Goal: Task Accomplishment & Management: Manage account settings

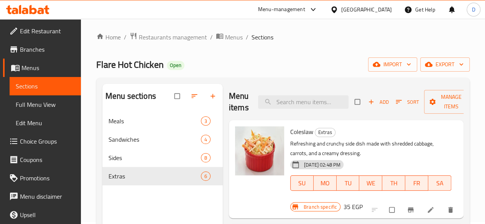
scroll to position [328, 0]
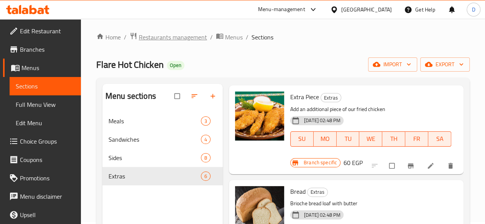
click at [183, 41] on span "Restaurants management" at bounding box center [173, 37] width 68 height 9
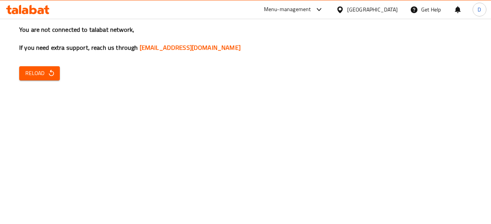
click at [48, 74] on icon "button" at bounding box center [52, 73] width 8 height 8
click at [45, 76] on span "Reload" at bounding box center [39, 74] width 28 height 10
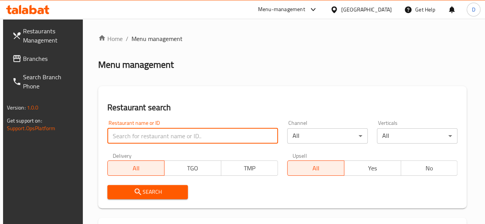
paste input "695460"
type input "695460"
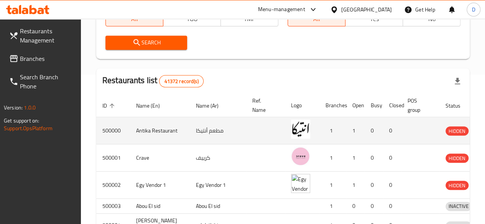
scroll to position [153, 0]
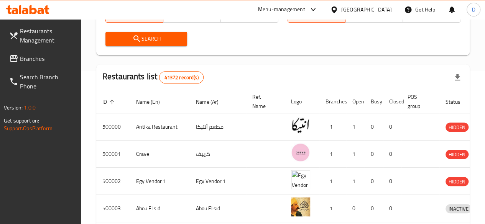
click at [137, 35] on icon "submit" at bounding box center [136, 38] width 9 height 9
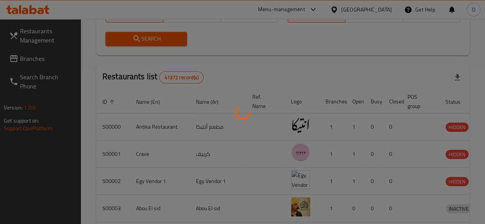
scroll to position [118, 0]
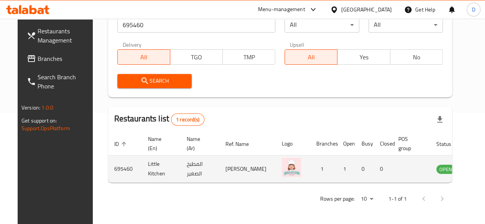
click at [477, 168] on icon "enhanced table" at bounding box center [481, 169] width 9 height 9
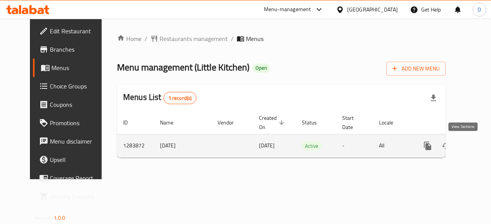
click at [478, 143] on icon "enhanced table" at bounding box center [482, 146] width 9 height 9
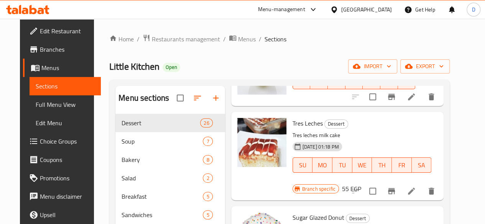
scroll to position [269, 0]
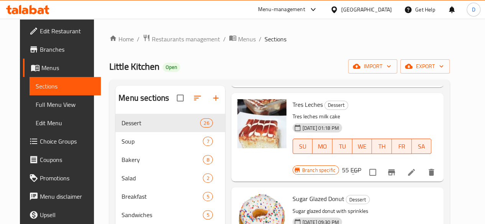
click at [45, 142] on span "Choice Groups" at bounding box center [67, 141] width 55 height 9
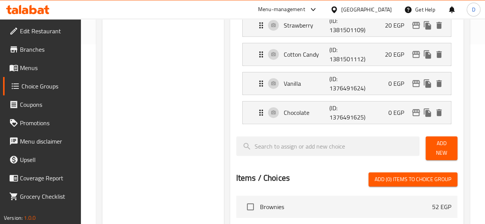
scroll to position [192, 0]
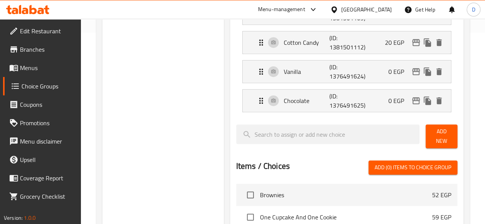
click at [435, 135] on span "Add New" at bounding box center [442, 136] width 20 height 19
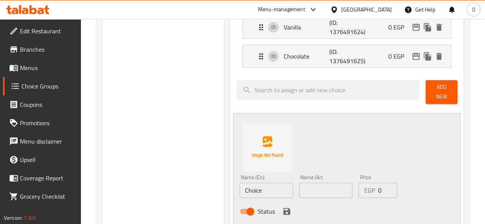
scroll to position [269, 0]
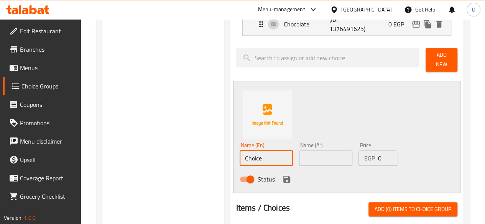
drag, startPoint x: 252, startPoint y: 155, endPoint x: 191, endPoint y: 150, distance: 61.5
click at [191, 150] on div "Choice Groups Your Choice Of: 4 Your Choice Of: (ID: 823787) Your Choice Of: ​ …" at bounding box center [284, 120] width 364 height 602
type input "Maple syrup"
click at [299, 158] on input "text" at bounding box center [325, 158] width 53 height 15
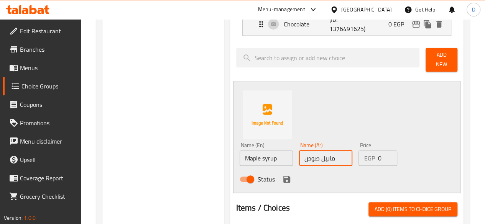
type input "مابيل صوص"
click at [282, 178] on icon "save" at bounding box center [286, 179] width 9 height 9
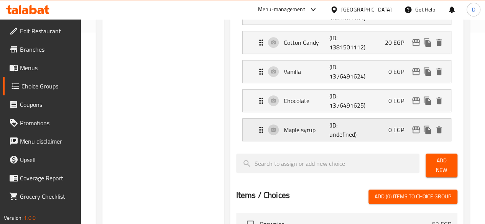
scroll to position [153, 0]
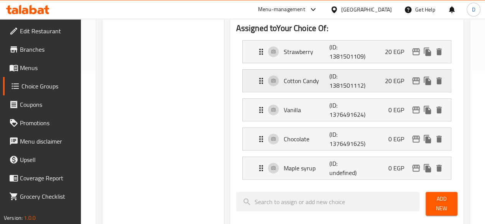
click at [285, 79] on p "Cotton Candy" at bounding box center [307, 80] width 46 height 9
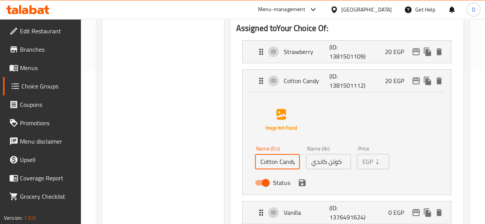
drag, startPoint x: 270, startPoint y: 162, endPoint x: 234, endPoint y: 168, distance: 37.0
click at [255, 168] on input "Cotton Candy" at bounding box center [277, 161] width 45 height 15
type input "Caramel"
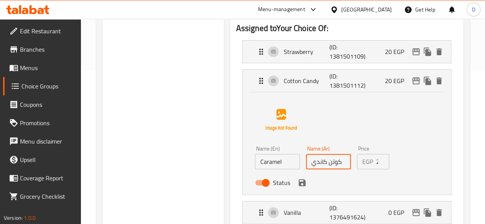
drag, startPoint x: 330, startPoint y: 158, endPoint x: 233, endPoint y: 160, distance: 97.1
click at [252, 160] on div "Name (En) Caramel Name (En) Name (Ar) كوتن كاندي Name (Ar) Price EGP 20 Price S…" at bounding box center [328, 168] width 153 height 50
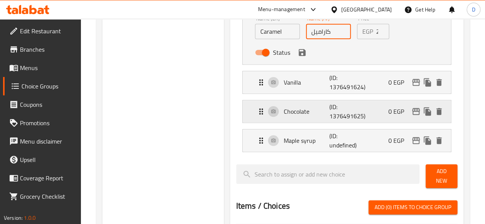
scroll to position [269, 0]
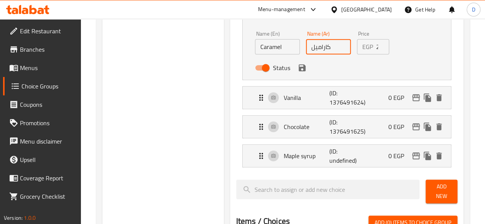
click at [272, 74] on div "Status" at bounding box center [328, 68] width 153 height 21
click at [298, 71] on icon "save" at bounding box center [302, 67] width 9 height 9
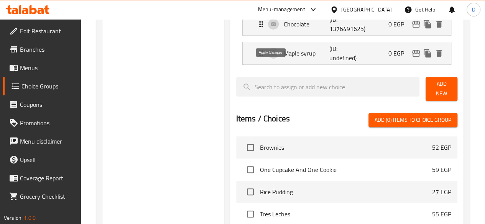
type input "كاراميل"
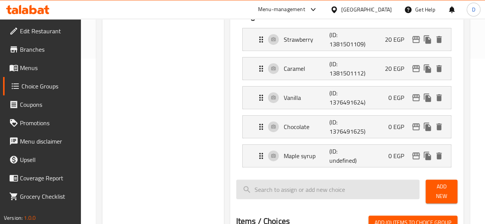
scroll to position [153, 0]
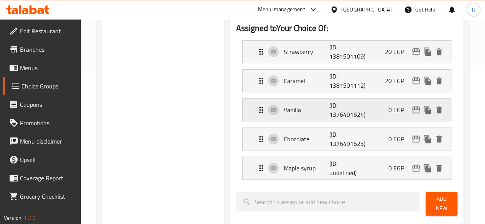
click at [284, 110] on p "Vanilla" at bounding box center [307, 110] width 46 height 9
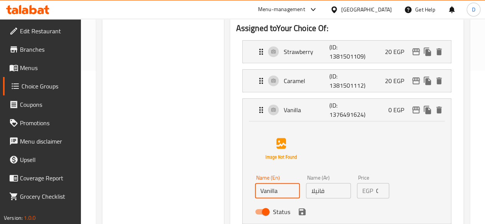
drag, startPoint x: 255, startPoint y: 188, endPoint x: 200, endPoint y: 180, distance: 55.9
type input "ل"
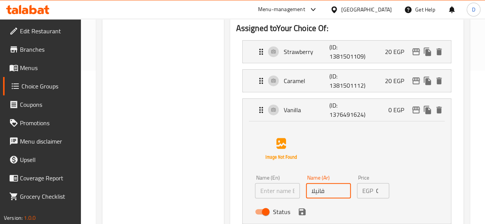
drag, startPoint x: 314, startPoint y: 194, endPoint x: 156, endPoint y: 197, distance: 158.1
click at [252, 200] on div "Name (En) Name (En)" at bounding box center [277, 187] width 51 height 30
type input "بلوبيرى"
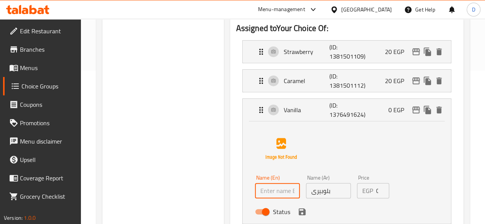
click at [255, 193] on input "text" at bounding box center [277, 190] width 45 height 15
type input "ل"
type input "Blueberry"
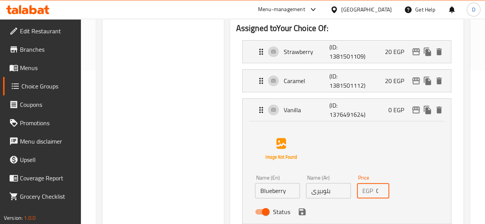
drag, startPoint x: 366, startPoint y: 189, endPoint x: 334, endPoint y: 189, distance: 31.8
click at [357, 189] on div "EGP 0 Price" at bounding box center [373, 190] width 32 height 15
type input "1"
type input "20"
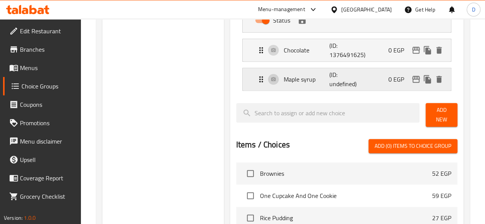
scroll to position [269, 0]
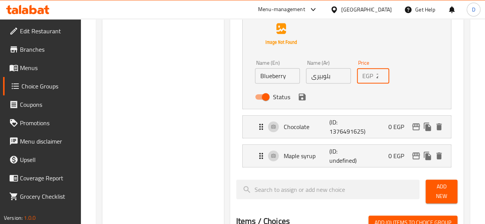
click at [298, 96] on icon "save" at bounding box center [302, 96] width 9 height 9
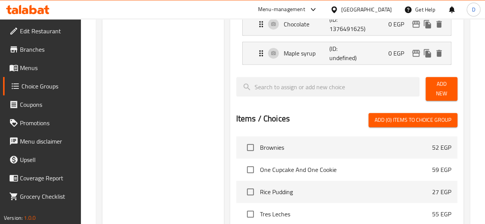
click at [438, 88] on span "Add New" at bounding box center [442, 88] width 20 height 19
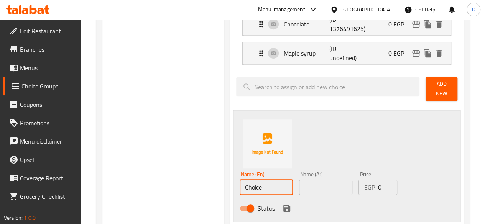
drag, startPoint x: 243, startPoint y: 180, endPoint x: 137, endPoint y: 170, distance: 107.1
click at [137, 170] on div "Choice Groups Your Choice Of: 4 Your Choice Of: (ID: 823787) Your Choice Of: ​ …" at bounding box center [284, 134] width 364 height 631
type input "Jam"
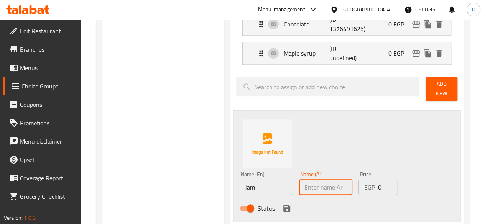
click at [315, 186] on input "text" at bounding box center [325, 187] width 53 height 15
type input "مربى"
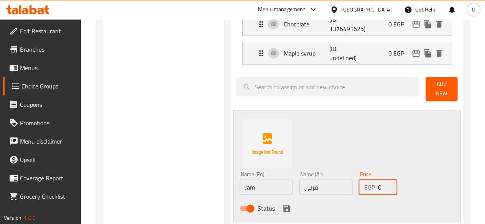
drag, startPoint x: 367, startPoint y: 185, endPoint x: 338, endPoint y: 180, distance: 29.0
click at [356, 180] on div "Price EGP 0 Price" at bounding box center [378, 184] width 45 height 30
type input "20"
click at [282, 204] on icon "save" at bounding box center [286, 208] width 9 height 9
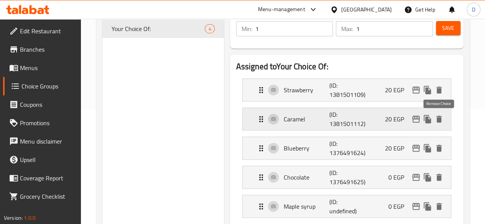
scroll to position [0, 0]
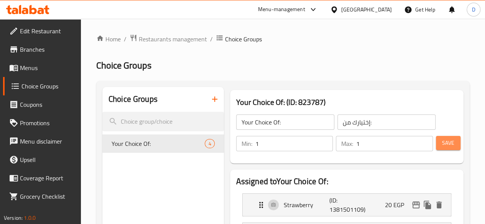
click at [449, 143] on span "Save" at bounding box center [448, 144] width 12 height 10
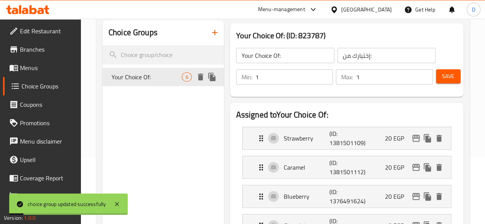
scroll to position [38, 0]
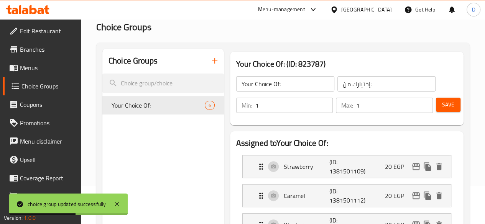
click at [36, 69] on span "Menus" at bounding box center [47, 67] width 55 height 9
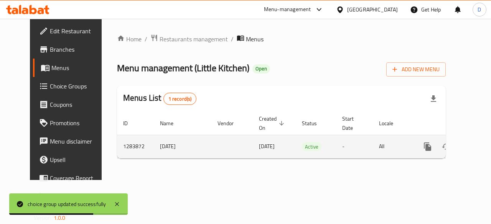
click at [478, 147] on icon "enhanced table" at bounding box center [482, 146] width 9 height 9
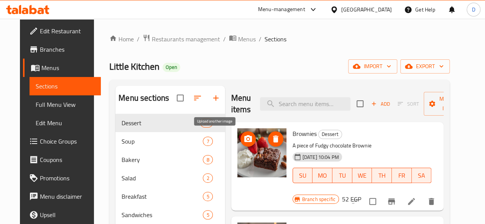
scroll to position [38, 0]
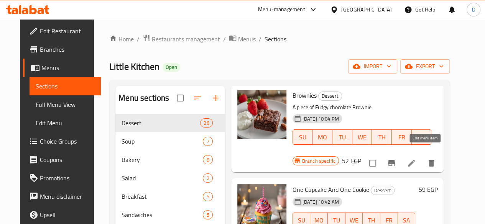
click at [415, 160] on icon at bounding box center [411, 163] width 7 height 7
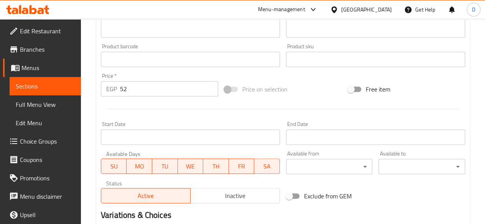
scroll to position [290, 0]
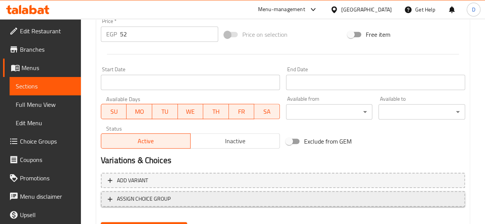
click at [170, 201] on span "ASSIGN CHOICE GROUP" at bounding box center [144, 200] width 54 height 10
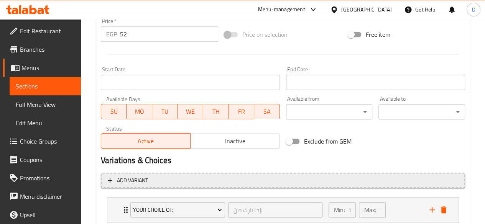
scroll to position [341, 0]
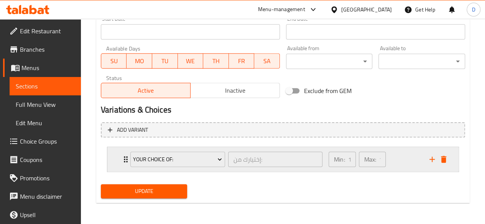
click at [211, 167] on div "Your Choice Of:" at bounding box center [178, 159] width 98 height 18
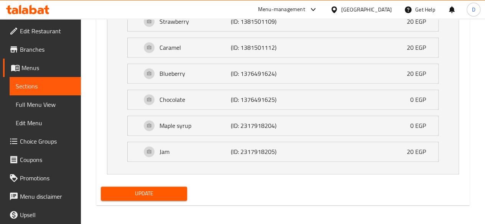
scroll to position [512, 0]
click at [180, 190] on span "Update" at bounding box center [144, 193] width 74 height 10
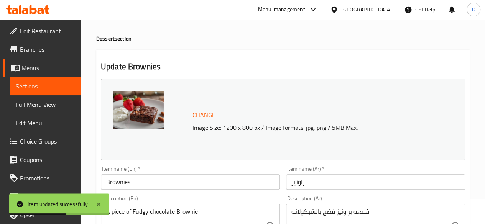
scroll to position [0, 0]
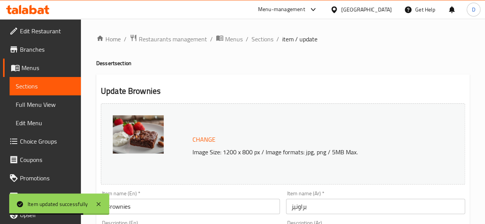
drag, startPoint x: 264, startPoint y: 41, endPoint x: 274, endPoint y: 54, distance: 16.4
click at [264, 41] on span "Sections" at bounding box center [263, 39] width 22 height 9
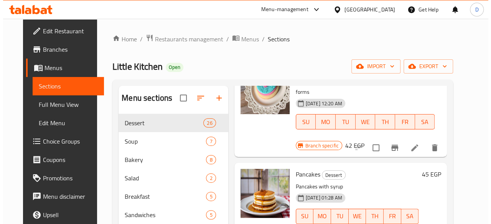
scroll to position [959, 0]
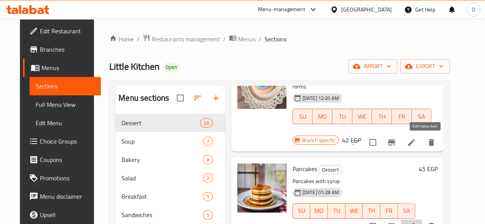
click at [416, 222] on icon at bounding box center [411, 226] width 9 height 9
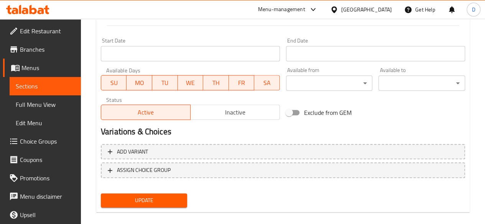
scroll to position [329, 0]
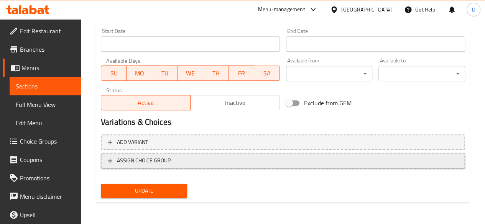
click at [185, 155] on button "ASSIGN CHOICE GROUP" at bounding box center [283, 161] width 364 height 16
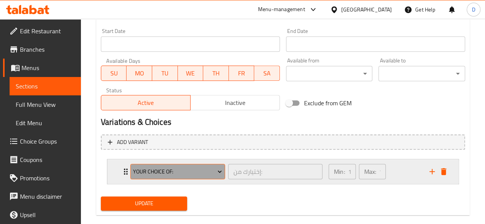
click at [185, 171] on span "Your Choice Of:" at bounding box center [177, 172] width 89 height 10
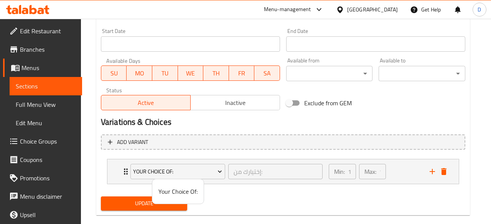
click at [135, 199] on div at bounding box center [245, 112] width 491 height 224
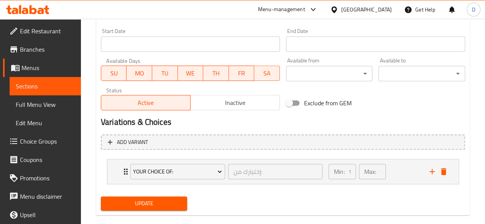
click at [139, 206] on span "Update" at bounding box center [144, 204] width 74 height 10
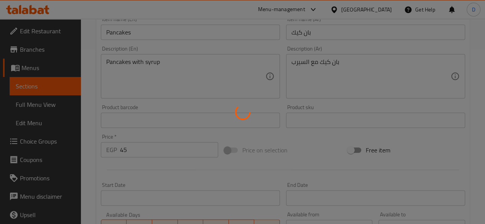
scroll to position [0, 0]
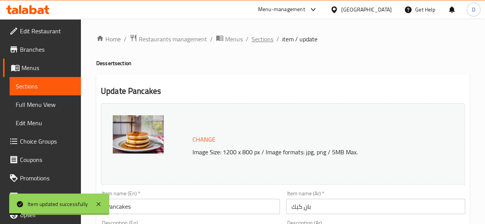
click at [264, 37] on span "Sections" at bounding box center [263, 39] width 22 height 9
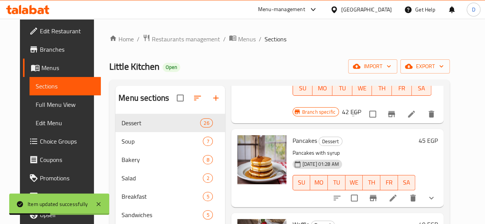
scroll to position [998, 0]
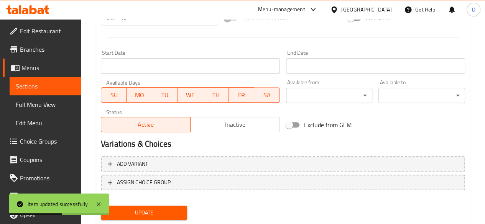
scroll to position [329, 0]
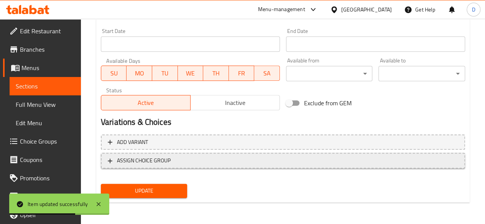
click at [179, 156] on span "ASSIGN CHOICE GROUP" at bounding box center [283, 161] width 351 height 10
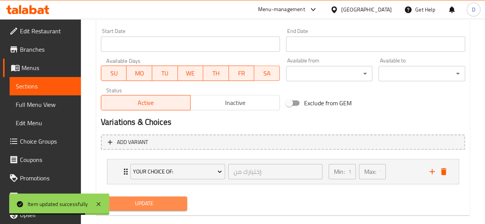
click at [173, 204] on span "Update" at bounding box center [144, 204] width 74 height 10
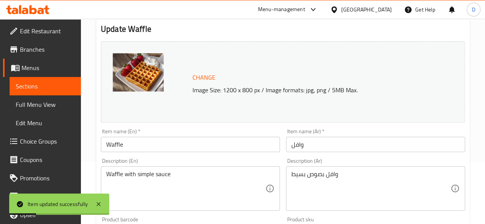
scroll to position [60, 0]
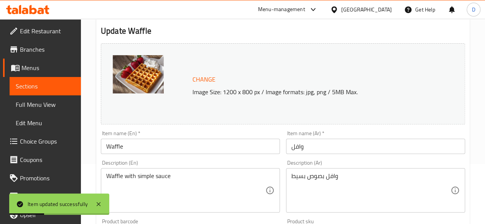
click at [43, 139] on span "Choice Groups" at bounding box center [47, 141] width 55 height 9
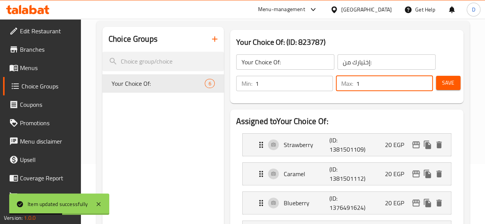
drag, startPoint x: 363, startPoint y: 84, endPoint x: 343, endPoint y: 81, distance: 20.2
click at [356, 81] on input "1" at bounding box center [394, 83] width 77 height 15
type input "4"
click at [452, 86] on span "Save" at bounding box center [448, 83] width 12 height 10
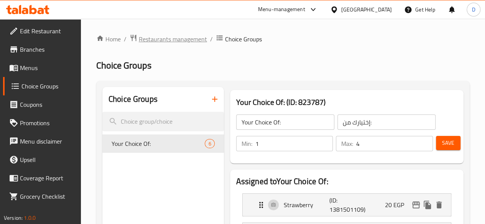
click at [180, 36] on span "Restaurants management" at bounding box center [173, 39] width 68 height 9
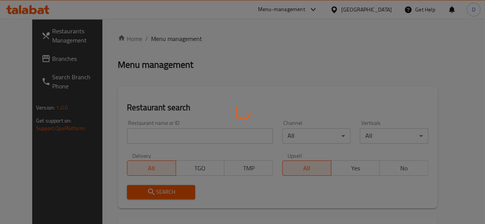
click at [152, 136] on div at bounding box center [242, 112] width 485 height 224
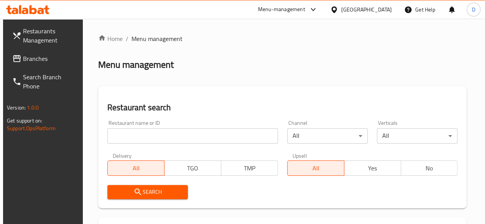
click at [153, 136] on input "search" at bounding box center [192, 136] width 171 height 15
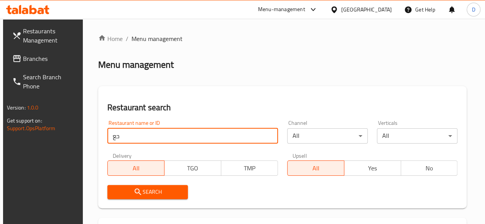
type input "ح"
type input "Puffy pops"
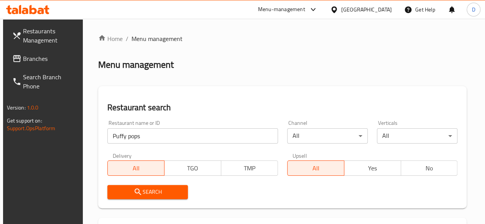
click at [157, 195] on span "Search" at bounding box center [148, 193] width 68 height 10
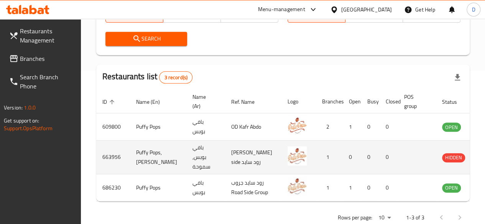
scroll to position [0, 8]
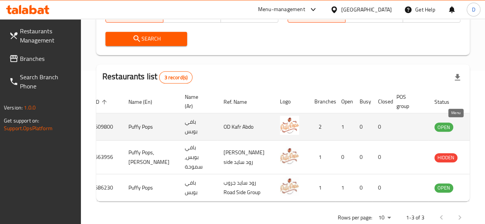
click at [475, 130] on icon "enhanced table" at bounding box center [479, 126] width 9 height 9
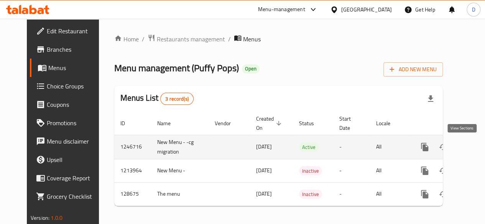
click at [476, 144] on icon "enhanced table" at bounding box center [480, 147] width 9 height 9
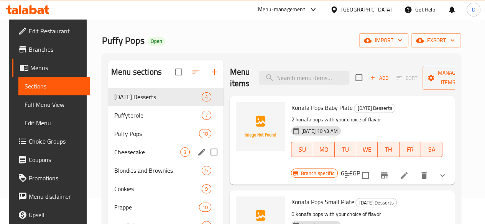
scroll to position [38, 0]
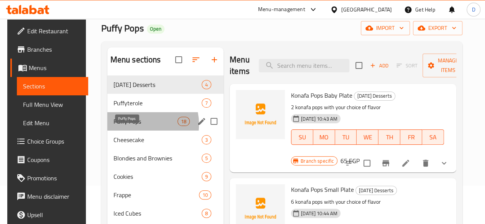
drag, startPoint x: 149, startPoint y: 186, endPoint x: 132, endPoint y: 136, distance: 52.3
click at [132, 126] on span "Puffy Pops" at bounding box center [146, 121] width 64 height 9
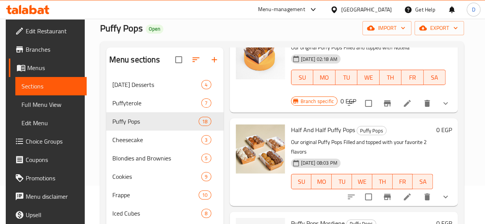
scroll to position [77, 0]
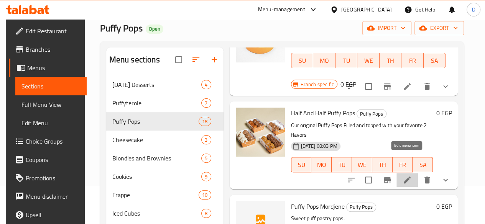
click at [403, 176] on icon at bounding box center [407, 180] width 9 height 9
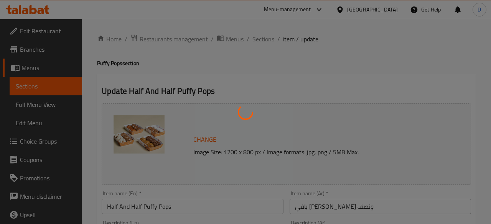
type input "اختيارك من النكهة"
type input "2"
type input "اختيارك من النكهة"
type input "2"
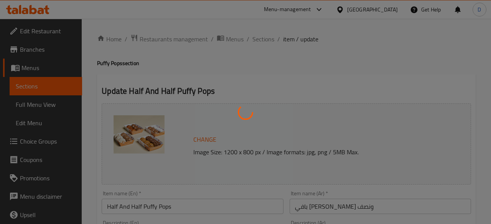
type input "2"
type input "اختيارك من النكهة"
type input "2"
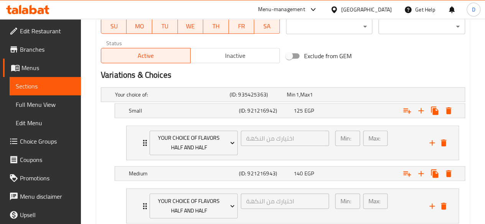
scroll to position [384, 0]
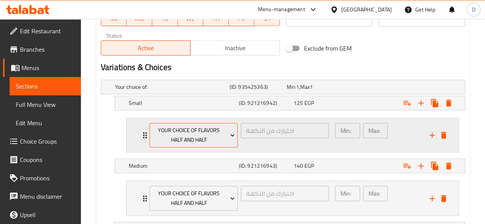
click at [229, 132] on icon "Expand" at bounding box center [233, 136] width 8 height 8
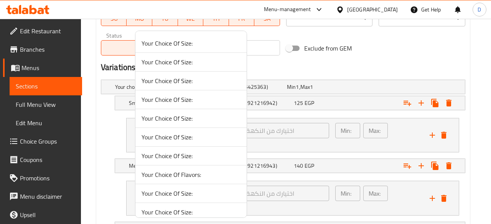
click at [361, 62] on div at bounding box center [245, 112] width 491 height 224
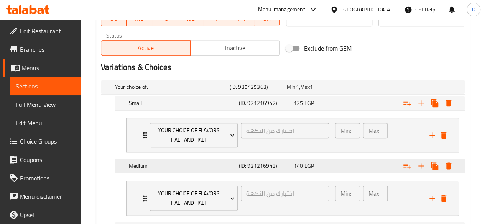
scroll to position [488, 0]
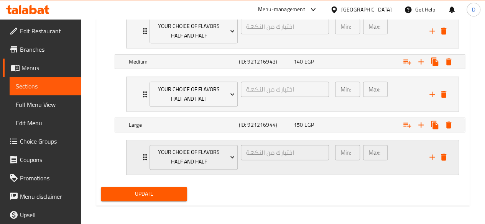
click at [144, 155] on icon "Expand" at bounding box center [144, 157] width 9 height 9
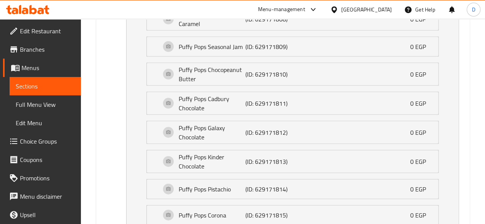
scroll to position [890, 0]
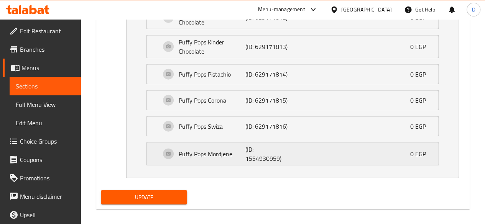
click at [218, 150] on p "Puffy Pops Mordjene" at bounding box center [212, 154] width 67 height 9
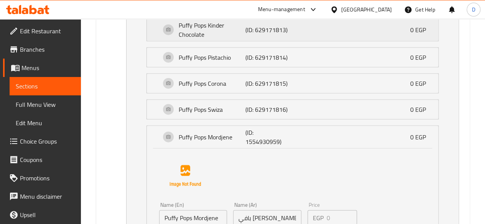
scroll to position [839, 0]
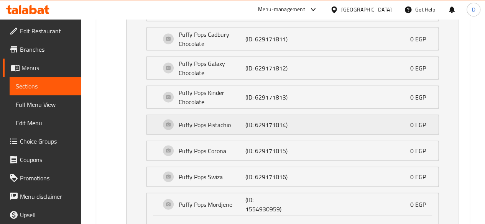
click at [240, 120] on p "Puffy Pops Pistachio" at bounding box center [212, 124] width 67 height 9
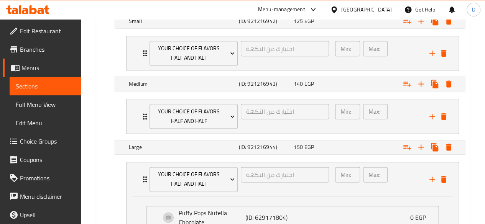
scroll to position [465, 0]
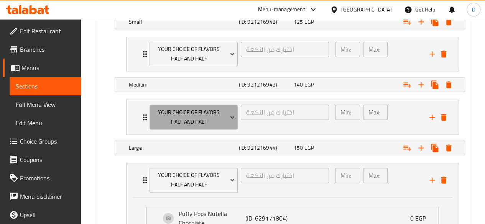
drag, startPoint x: 150, startPoint y: 117, endPoint x: 175, endPoint y: 135, distance: 31.3
click at [175, 135] on li "Your Choice Of Flavors half and half اختيارك من النكهة ​ Min: 2 ​ Max: 2 ​ Puff…" at bounding box center [292, 117] width 345 height 41
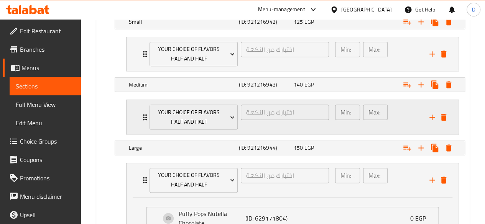
click at [144, 116] on icon "Expand" at bounding box center [144, 117] width 9 height 9
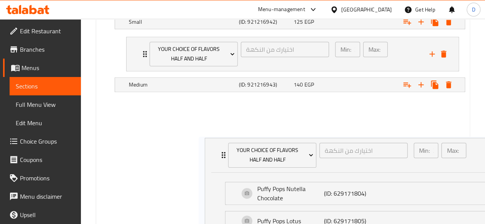
drag, startPoint x: 144, startPoint y: 116, endPoint x: 264, endPoint y: 178, distance: 134.5
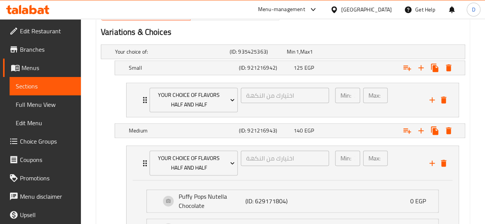
scroll to position [361, 0]
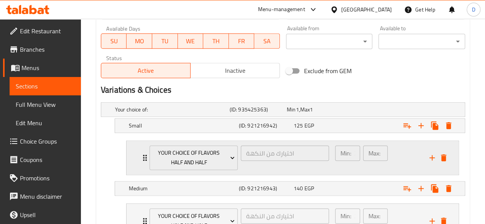
click at [145, 155] on div "Your Choice Of Flavors half and half اختيارك من النكهة ​" at bounding box center [239, 158] width 189 height 34
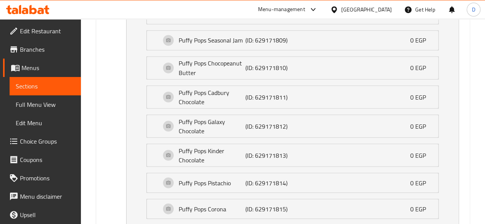
scroll to position [656, 0]
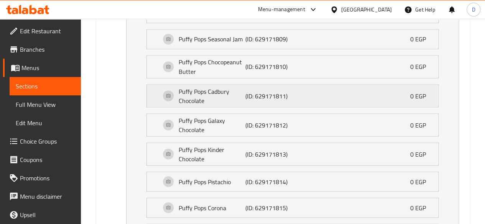
click at [223, 89] on p "Puffy Pops Cadbury Chocolate" at bounding box center [212, 96] width 67 height 18
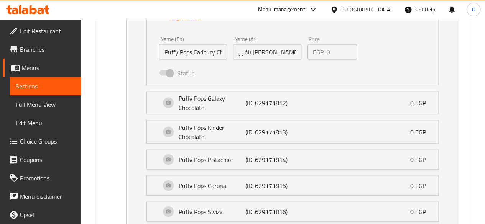
scroll to position [781, 0]
click at [218, 107] on p "Puffy Pops Galaxy Chocolate" at bounding box center [212, 103] width 67 height 18
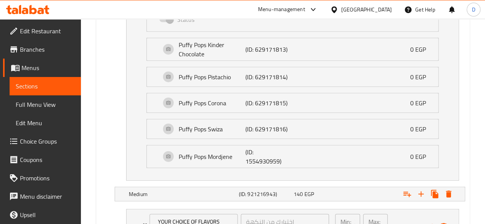
scroll to position [967, 0]
click at [190, 40] on p "Puffy Pops Kinder Chocolate" at bounding box center [212, 49] width 67 height 18
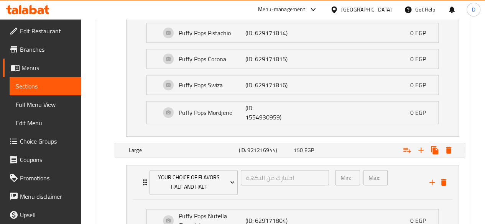
scroll to position [1583, 0]
click at [55, 145] on span "Choice Groups" at bounding box center [47, 141] width 55 height 9
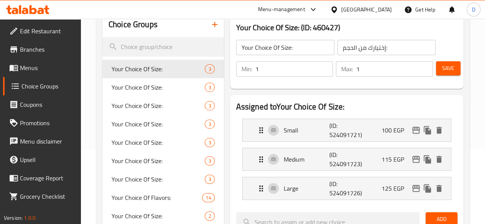
scroll to position [74, 0]
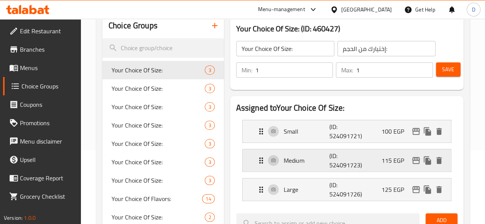
click at [284, 156] on p "Medium" at bounding box center [307, 160] width 46 height 9
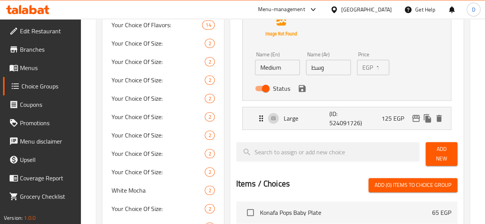
scroll to position [126, 0]
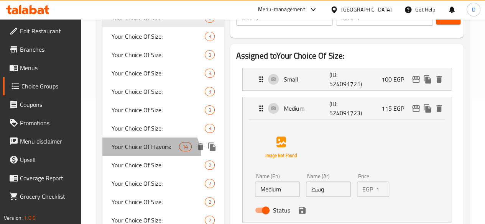
click at [150, 152] on span "Your Choice Of Flavors:" at bounding box center [146, 146] width 68 height 9
type input "Your Choice Of Flavors:"
type input "إختيارك من النكهات:"
type input "4"
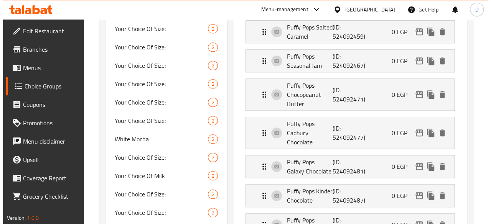
scroll to position [300, 0]
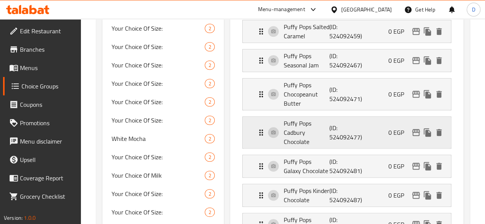
click at [300, 117] on div "Puffy Pops Cadbury Chocolate (ID: 524092477) 0 EGP" at bounding box center [349, 132] width 185 height 31
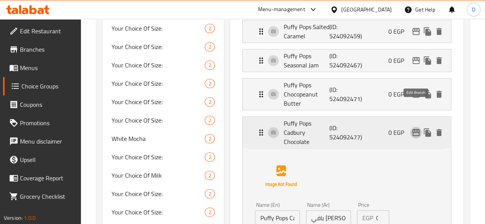
click at [417, 129] on icon "edit" at bounding box center [416, 132] width 8 height 7
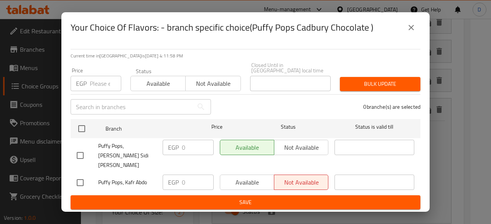
click at [164, 81] on span "Available" at bounding box center [158, 83] width 49 height 11
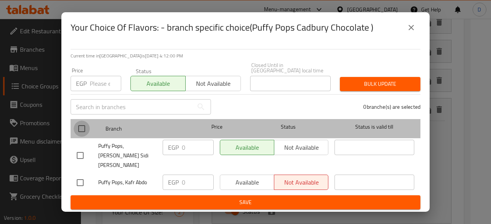
click at [87, 130] on input "checkbox" at bounding box center [82, 129] width 16 height 16
checkbox input "true"
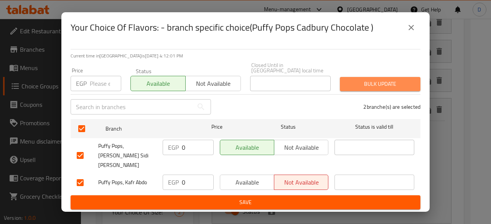
click at [385, 89] on span "Bulk update" at bounding box center [380, 84] width 68 height 10
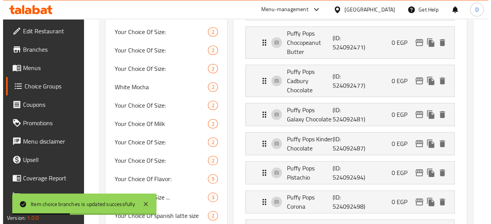
scroll to position [389, 0]
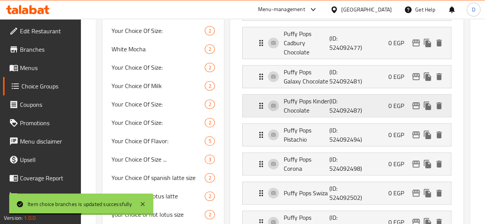
click at [304, 97] on p "Puffy Pops Kinder Chocolate" at bounding box center [307, 106] width 46 height 18
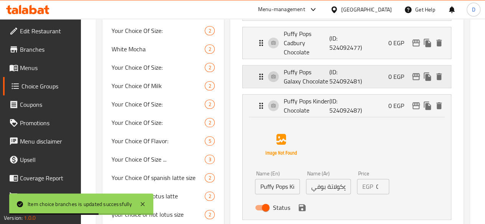
click at [303, 68] on p "Puffy Pops Galaxy Chocolate" at bounding box center [307, 77] width 46 height 18
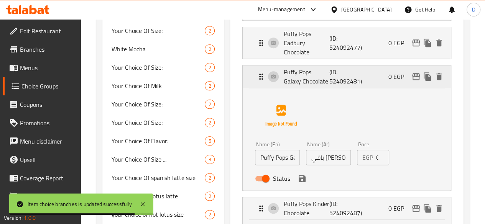
click at [416, 71] on div "0 EGP" at bounding box center [417, 77] width 56 height 12
click at [416, 72] on icon "edit" at bounding box center [416, 76] width 9 height 9
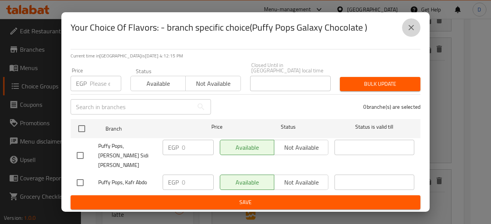
click at [411, 32] on icon "close" at bounding box center [411, 27] width 9 height 9
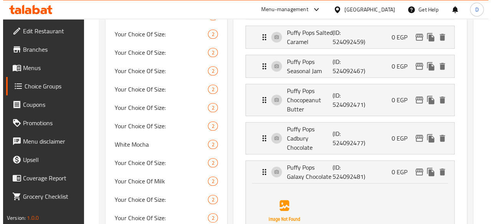
scroll to position [310, 0]
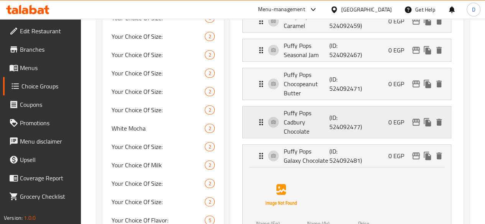
click at [379, 107] on div "Puffy Pops Cadbury Chocolate (ID: 524092477) 0 EGP" at bounding box center [349, 122] width 185 height 31
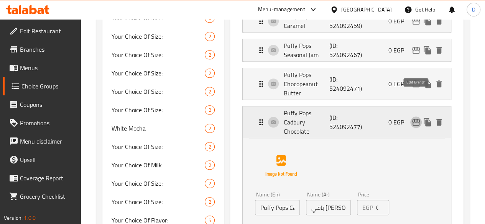
click at [418, 118] on icon "edit" at bounding box center [416, 122] width 9 height 9
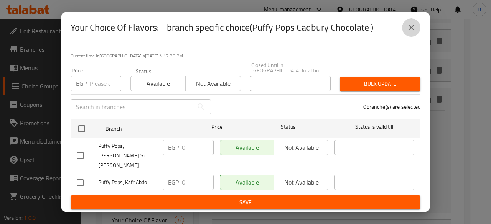
click at [415, 32] on icon "close" at bounding box center [411, 27] width 9 height 9
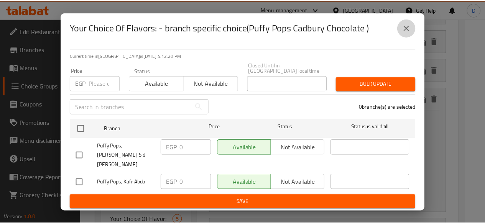
scroll to position [160, 0]
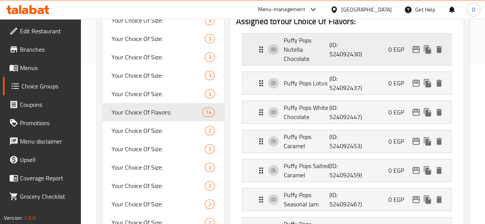
click at [334, 44] on p "(ID: 524092430)" at bounding box center [345, 49] width 31 height 18
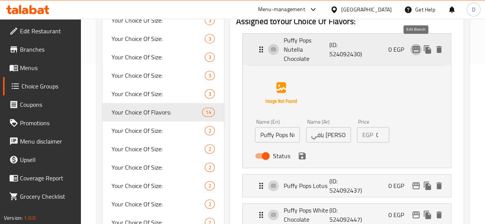
click at [417, 46] on icon "edit" at bounding box center [416, 49] width 8 height 7
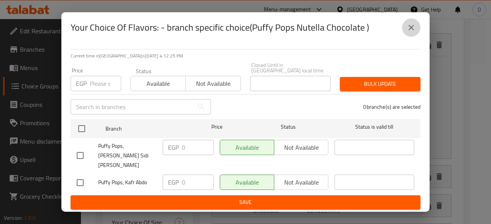
click at [413, 30] on icon "close" at bounding box center [411, 27] width 5 height 5
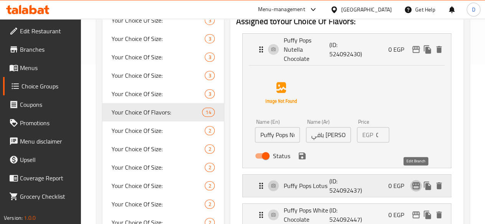
click at [416, 183] on icon "edit" at bounding box center [416, 186] width 8 height 7
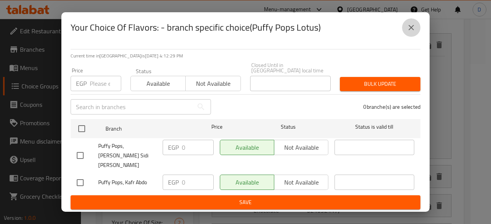
click at [413, 37] on button "close" at bounding box center [411, 27] width 18 height 18
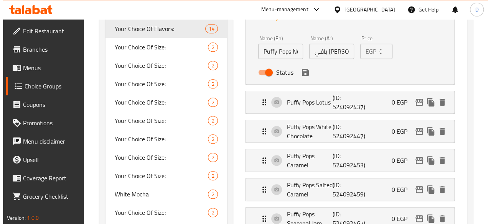
scroll to position [266, 0]
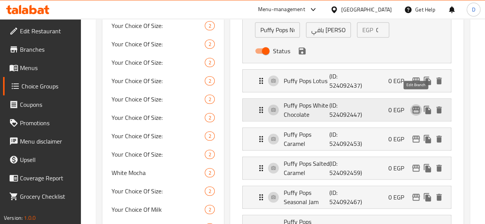
click at [416, 107] on icon "edit" at bounding box center [416, 110] width 8 height 7
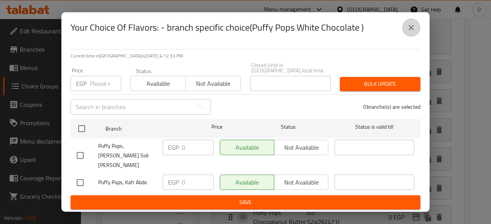
click at [412, 32] on icon "close" at bounding box center [411, 27] width 9 height 9
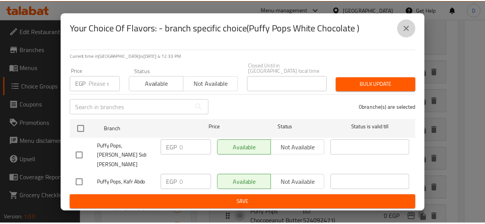
scroll to position [264, 0]
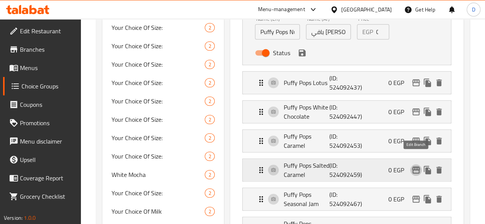
click at [414, 166] on icon "edit" at bounding box center [416, 170] width 9 height 9
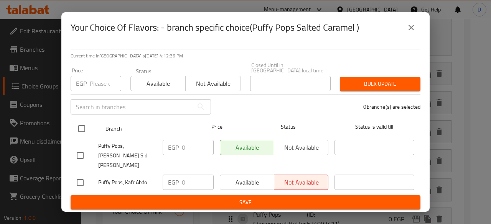
click at [83, 125] on input "checkbox" at bounding box center [82, 129] width 16 height 16
checkbox input "true"
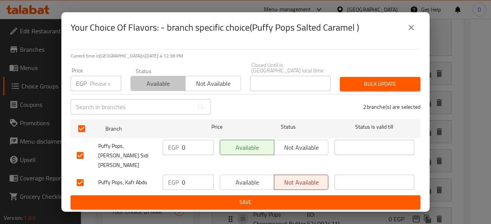
click at [169, 82] on span "Available" at bounding box center [158, 83] width 49 height 11
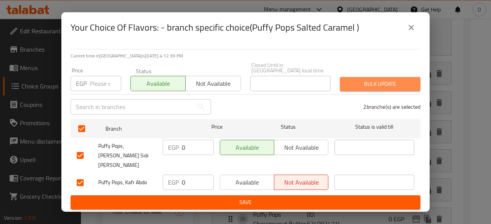
click at [386, 87] on span "Bulk update" at bounding box center [380, 84] width 68 height 10
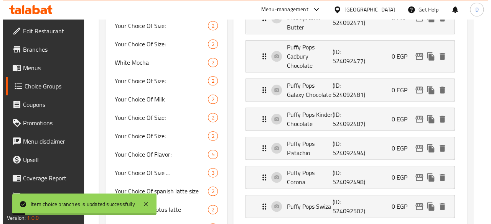
scroll to position [376, 0]
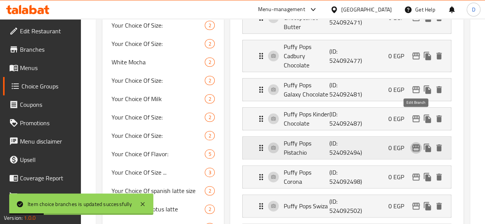
click at [415, 143] on icon "edit" at bounding box center [416, 147] width 9 height 9
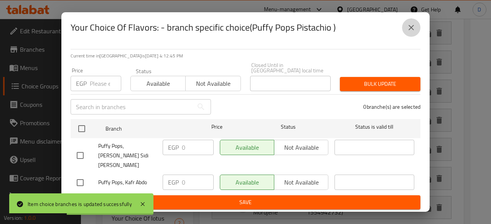
click at [411, 32] on icon "close" at bounding box center [411, 27] width 9 height 9
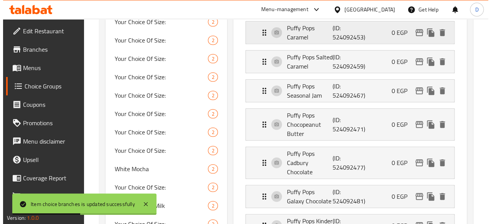
scroll to position [279, 0]
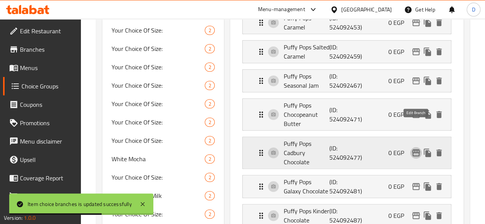
click at [416, 150] on icon "edit" at bounding box center [416, 153] width 8 height 7
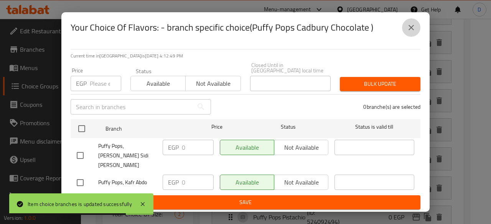
click at [411, 31] on icon "close" at bounding box center [411, 27] width 9 height 9
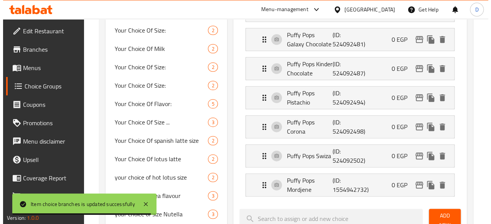
scroll to position [427, 0]
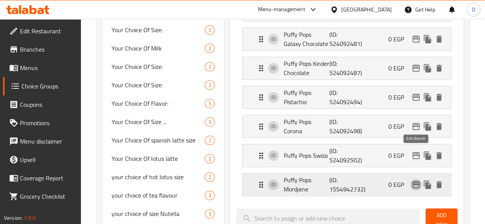
click at [419, 180] on icon "edit" at bounding box center [416, 184] width 9 height 9
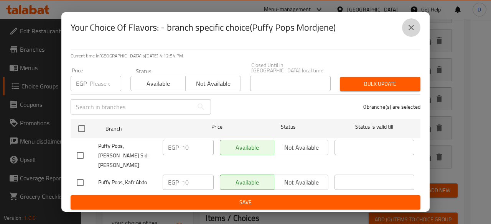
click at [410, 30] on icon "close" at bounding box center [411, 27] width 5 height 5
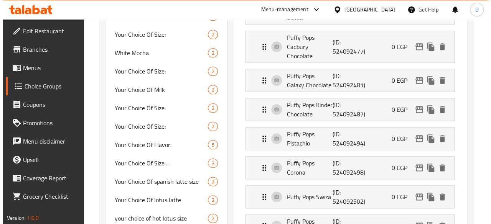
scroll to position [386, 0]
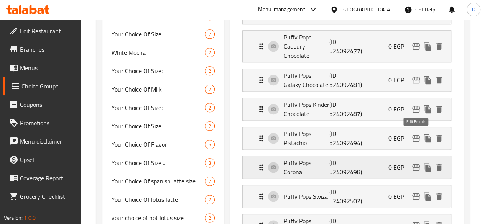
click at [413, 164] on icon "edit" at bounding box center [416, 167] width 8 height 7
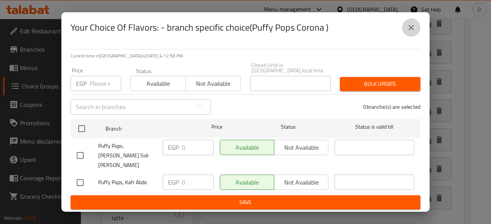
click at [409, 32] on icon "close" at bounding box center [411, 27] width 9 height 9
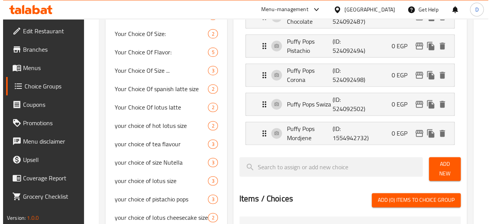
scroll to position [477, 0]
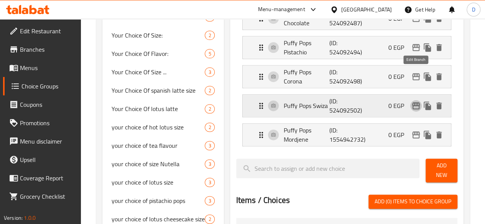
click at [415, 101] on icon "edit" at bounding box center [416, 105] width 9 height 9
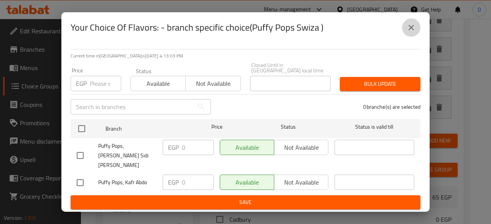
click at [411, 32] on icon "close" at bounding box center [411, 27] width 9 height 9
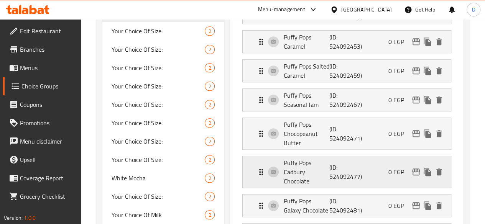
scroll to position [254, 0]
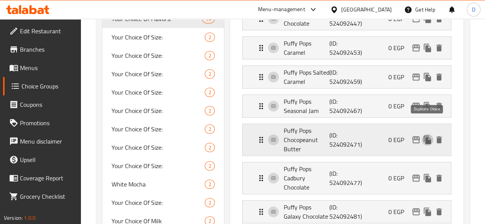
click at [422, 134] on button "duplicate" at bounding box center [428, 140] width 12 height 12
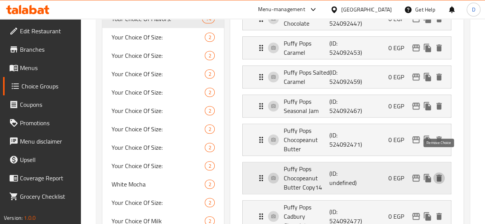
click at [442, 174] on icon "delete" at bounding box center [439, 178] width 9 height 9
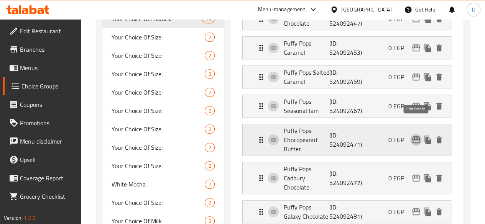
click at [415, 137] on icon "edit" at bounding box center [416, 140] width 8 height 7
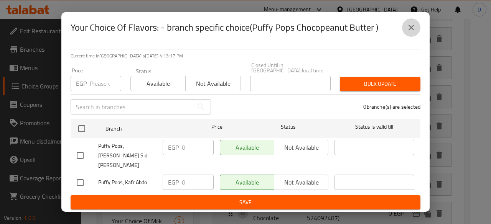
click at [413, 31] on icon "close" at bounding box center [411, 27] width 9 height 9
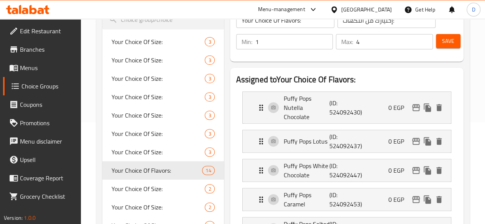
scroll to position [102, 0]
click at [442, 40] on span "Save" at bounding box center [448, 41] width 12 height 10
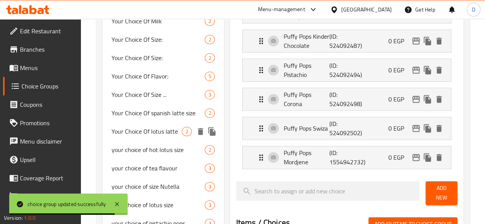
scroll to position [375, 0]
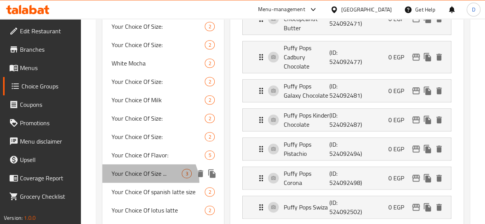
click at [149, 178] on span "Your Choice Of Size ..." at bounding box center [147, 173] width 71 height 9
type input "Your Choice Of Size ..."
type input "اختيارك من الحجم"
type input "1"
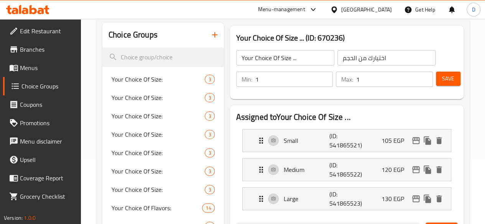
scroll to position [64, 0]
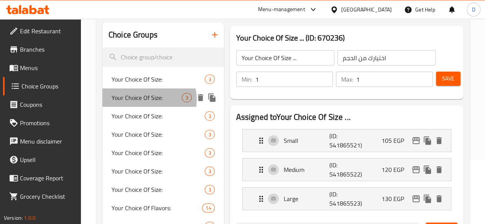
click at [140, 100] on span "Your Choice Of Size:" at bounding box center [147, 97] width 71 height 9
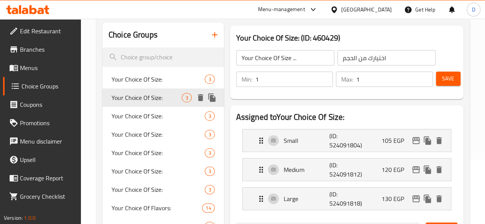
type input "Your Choice Of Size:"
type input "إختيارك من الحجم:"
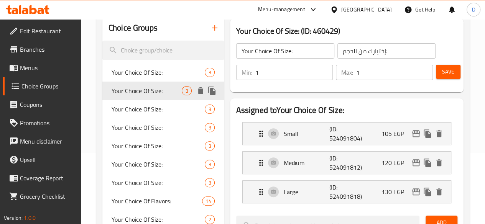
scroll to position [105, 0]
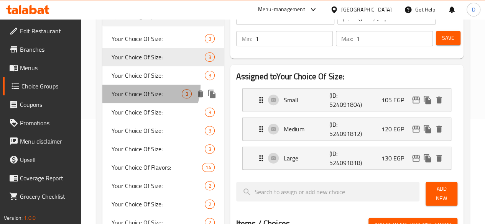
click at [136, 86] on div "Your Choice Of Size: 3" at bounding box center [163, 94] width 122 height 18
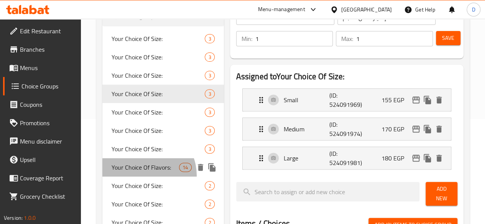
click at [143, 172] on span "Your Choice Of Flavors:" at bounding box center [146, 167] width 68 height 9
type input "Your Choice Of Flavors:"
type input "إختيارك من النكهات:"
type input "4"
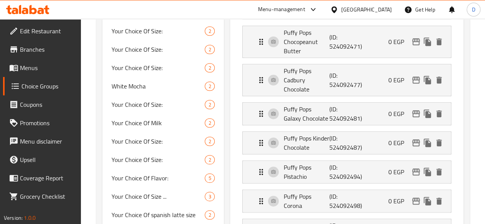
scroll to position [351, 0]
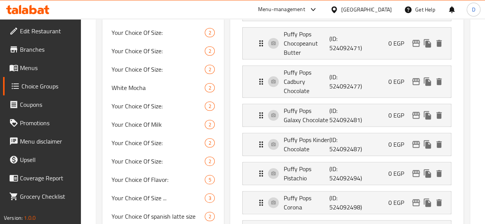
click at [330, 165] on p "(ID: 524092494)" at bounding box center [345, 174] width 31 height 18
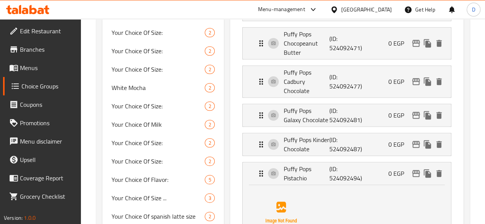
click at [330, 165] on p "(ID: 524092494)" at bounding box center [345, 174] width 31 height 18
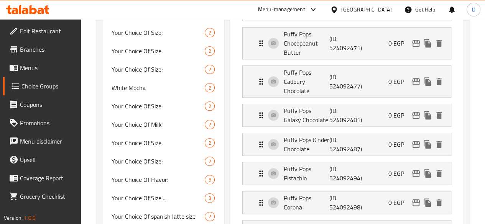
click at [330, 165] on p "(ID: 524092494)" at bounding box center [345, 174] width 31 height 18
